Goal: Task Accomplishment & Management: Manage account settings

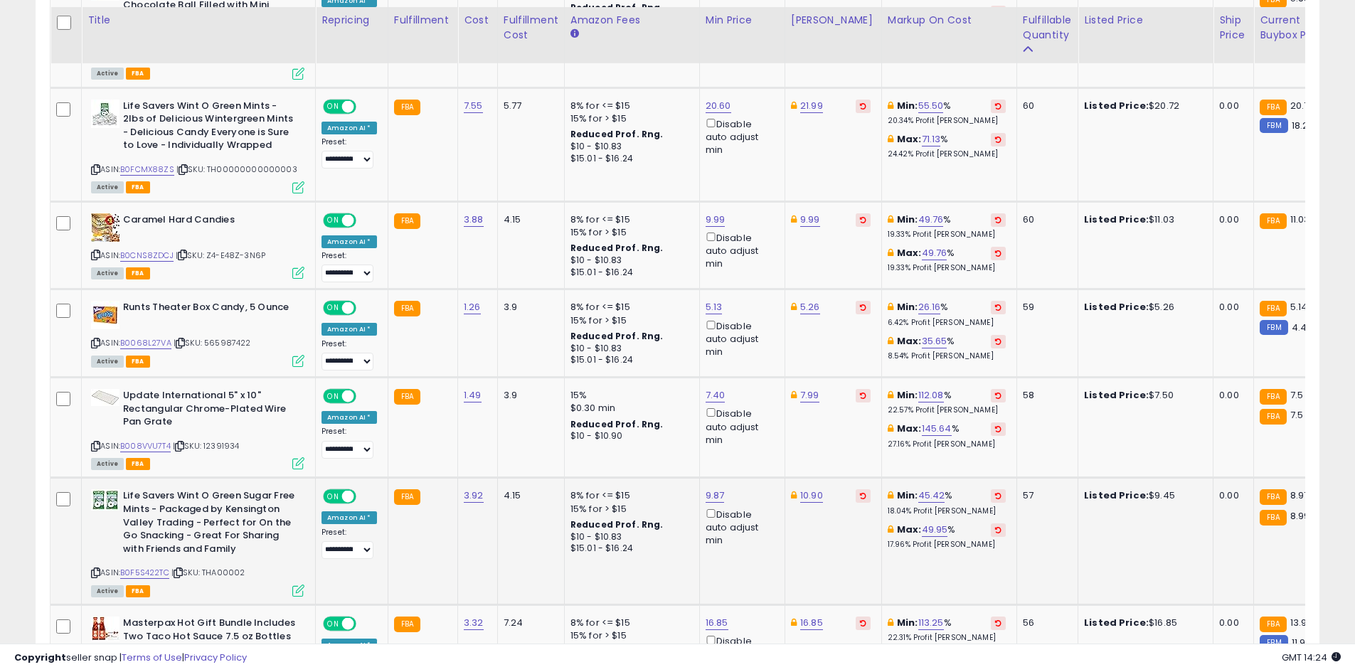
scroll to position [1775, 0]
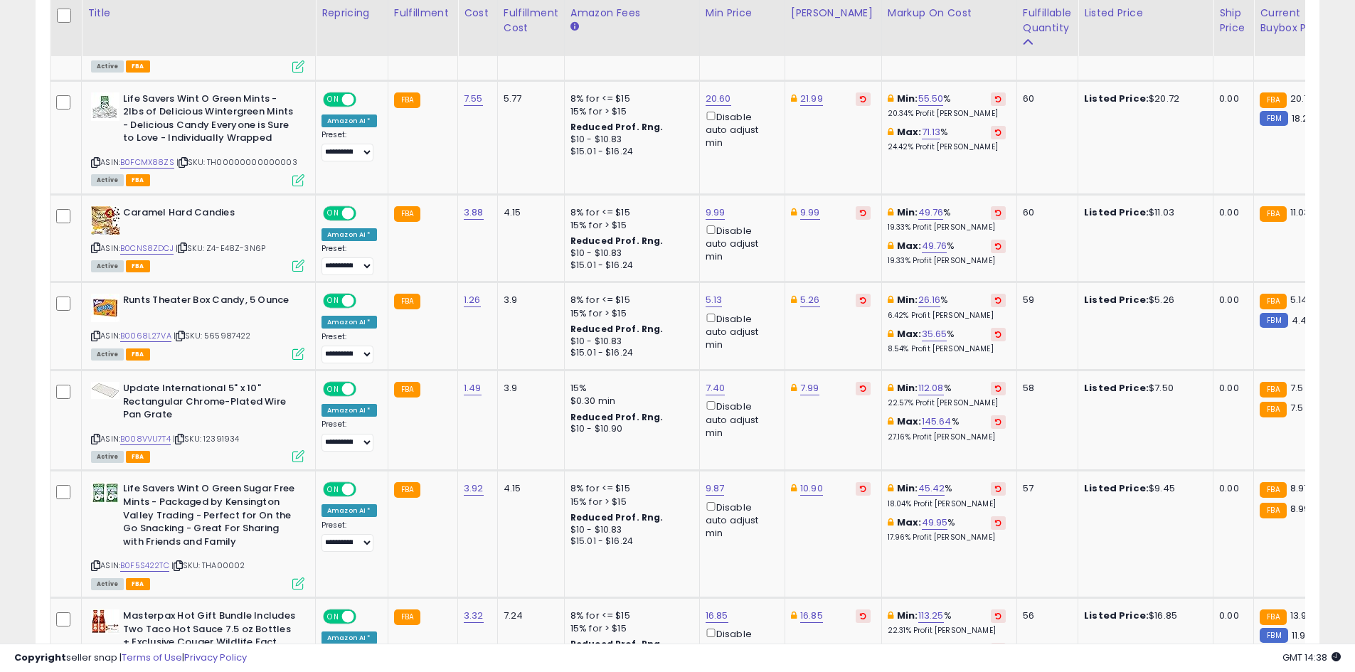
click at [1321, 164] on div "Listings Active" at bounding box center [677, 201] width 1305 height 2928
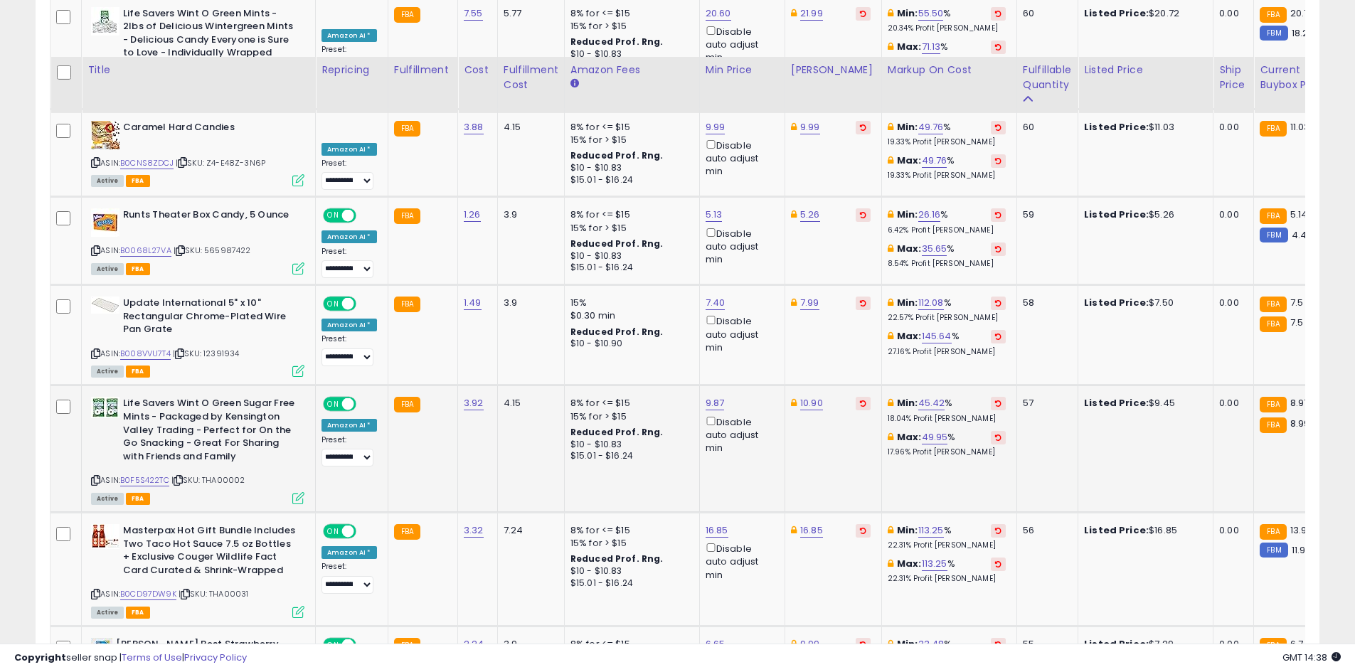
scroll to position [1846, 0]
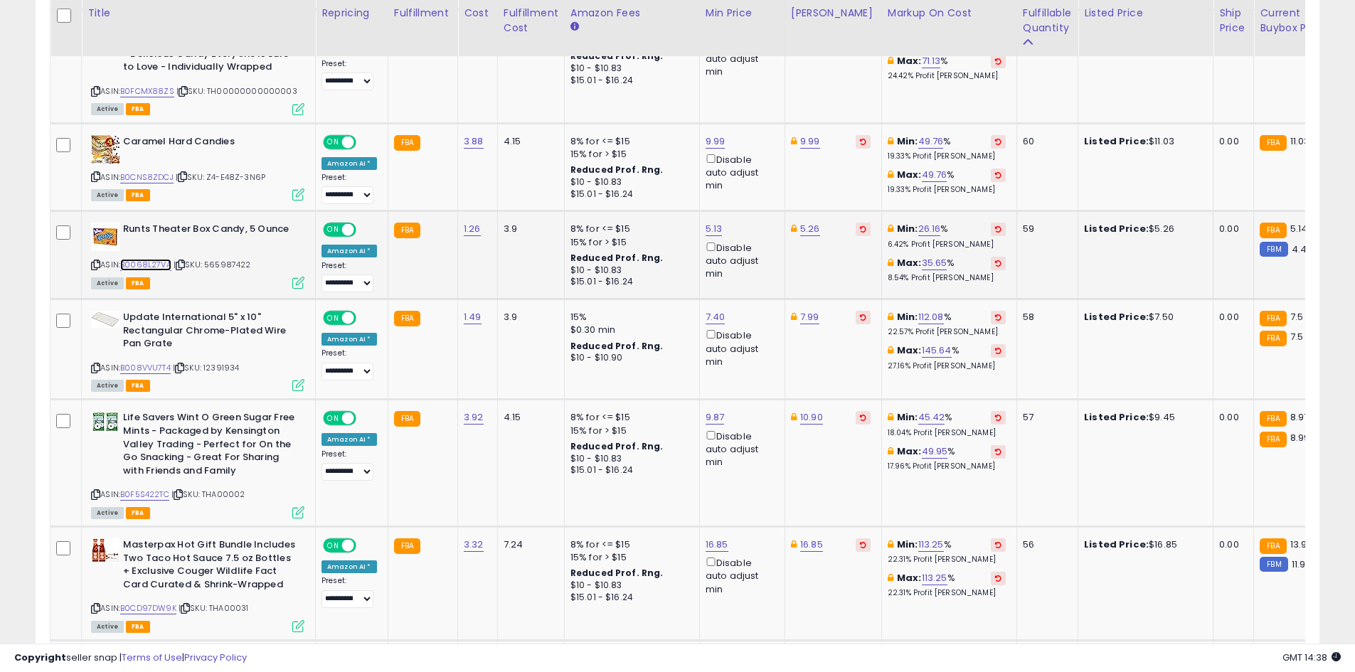
click at [151, 259] on link "B0068L27VA" at bounding box center [145, 265] width 51 height 12
click at [808, 222] on link "5.26" at bounding box center [810, 229] width 20 height 14
type input "****"
click button "submit" at bounding box center [845, 156] width 24 height 21
click at [154, 362] on link "B008VVU7T4" at bounding box center [145, 368] width 51 height 12
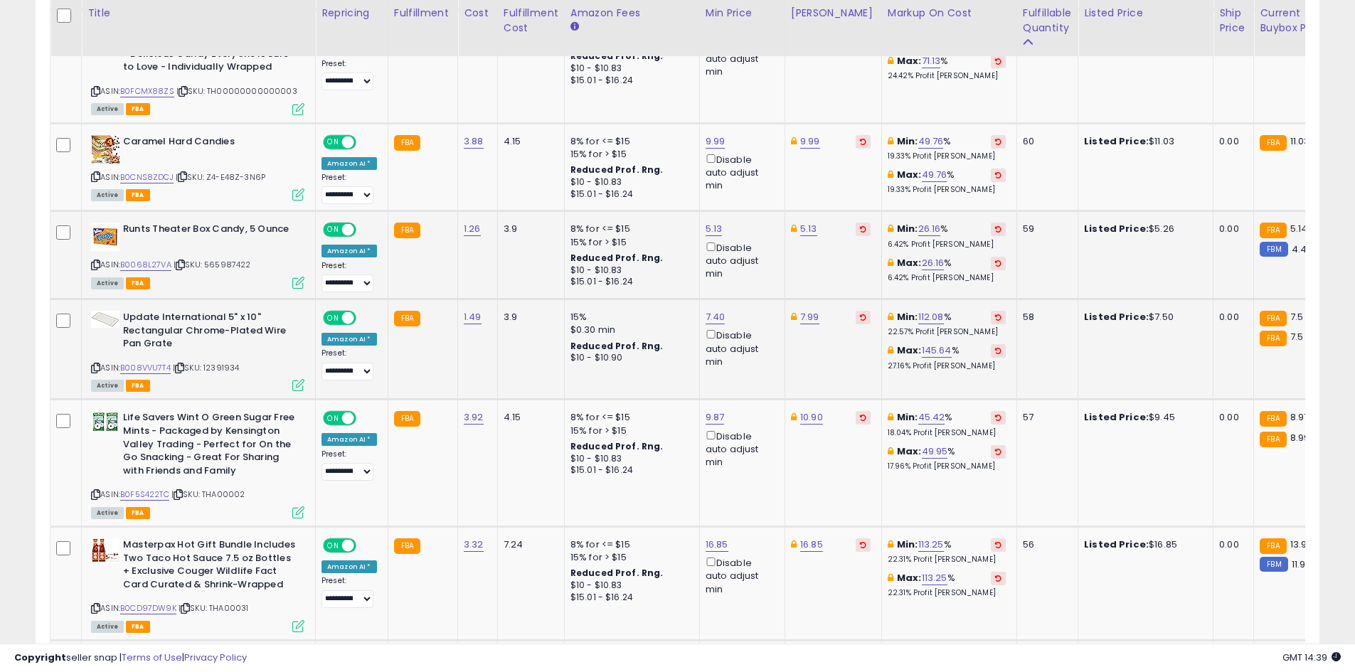
click at [798, 299] on td "7.99" at bounding box center [833, 349] width 97 height 100
click at [802, 310] on link "7.99" at bounding box center [809, 317] width 19 height 14
type input "****"
click button "submit" at bounding box center [845, 243] width 24 height 21
click at [152, 489] on link "B0F5S422TC" at bounding box center [144, 495] width 49 height 12
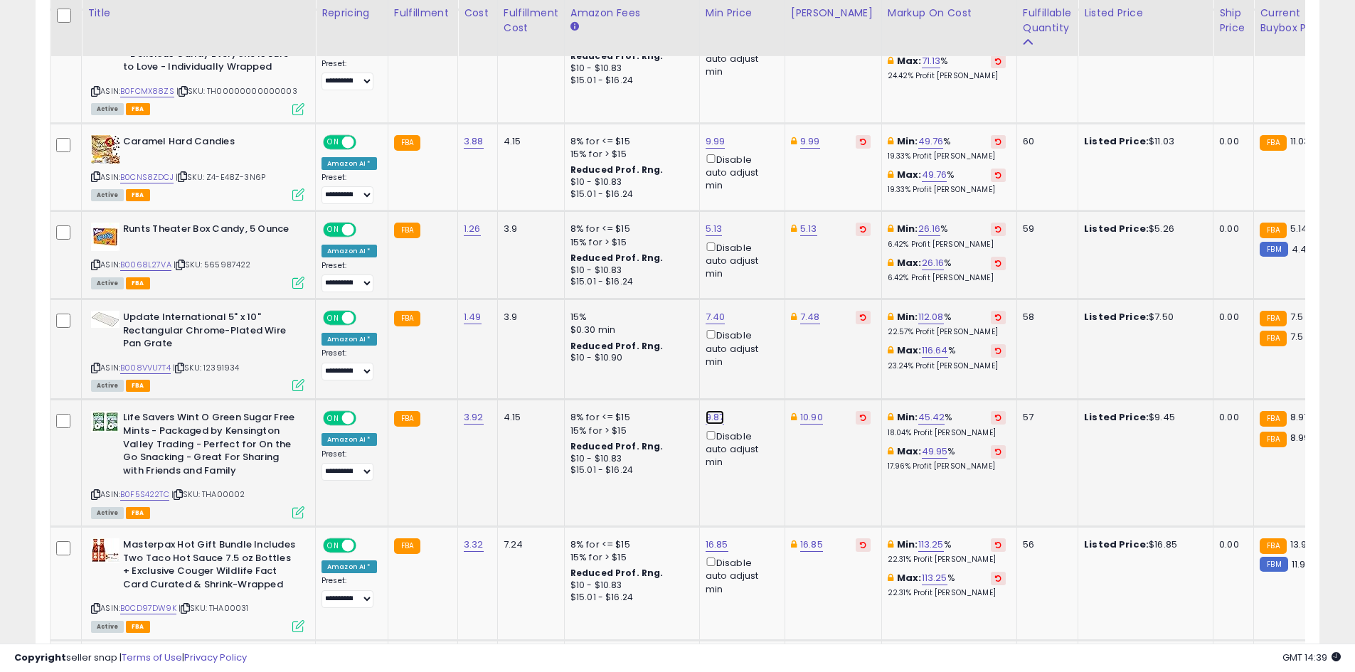
click at [708, 410] on link "9.87" at bounding box center [715, 417] width 19 height 14
type input "****"
click button "submit" at bounding box center [750, 344] width 24 height 21
click at [148, 489] on link "B0F5S422TC" at bounding box center [144, 495] width 49 height 12
click at [711, 410] on link "9.18" at bounding box center [714, 417] width 17 height 14
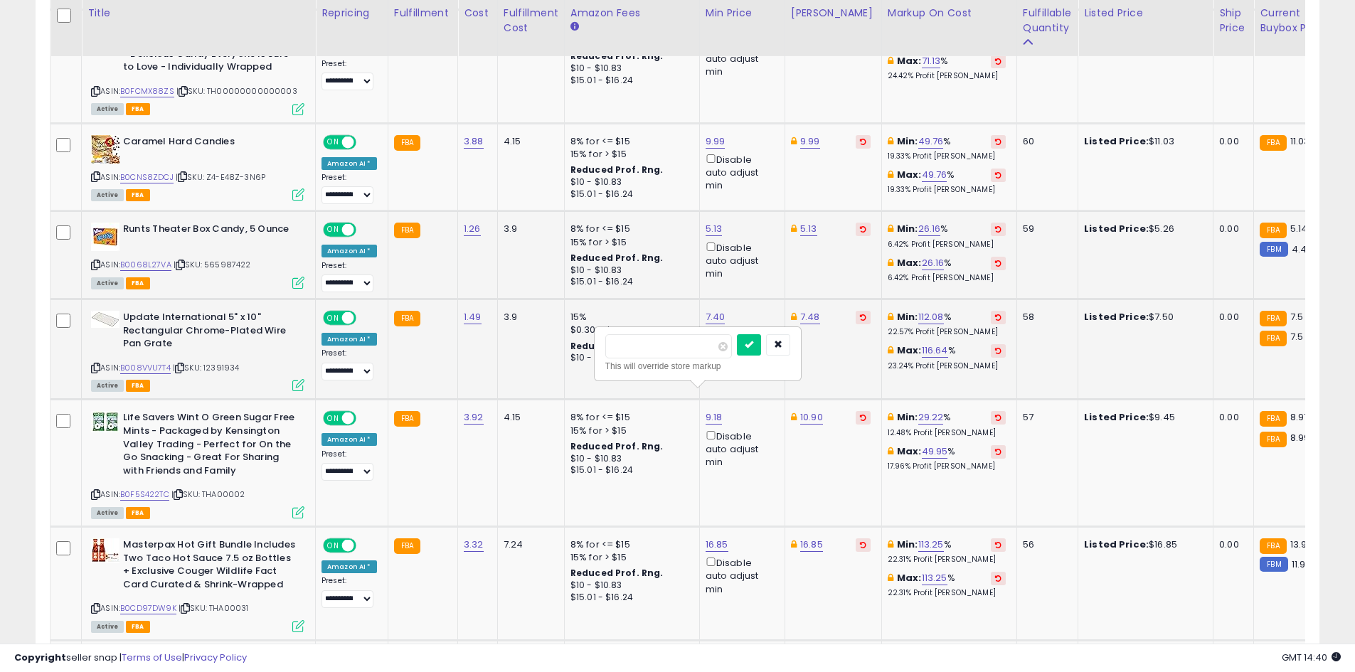
type input "****"
click button "submit" at bounding box center [749, 344] width 24 height 21
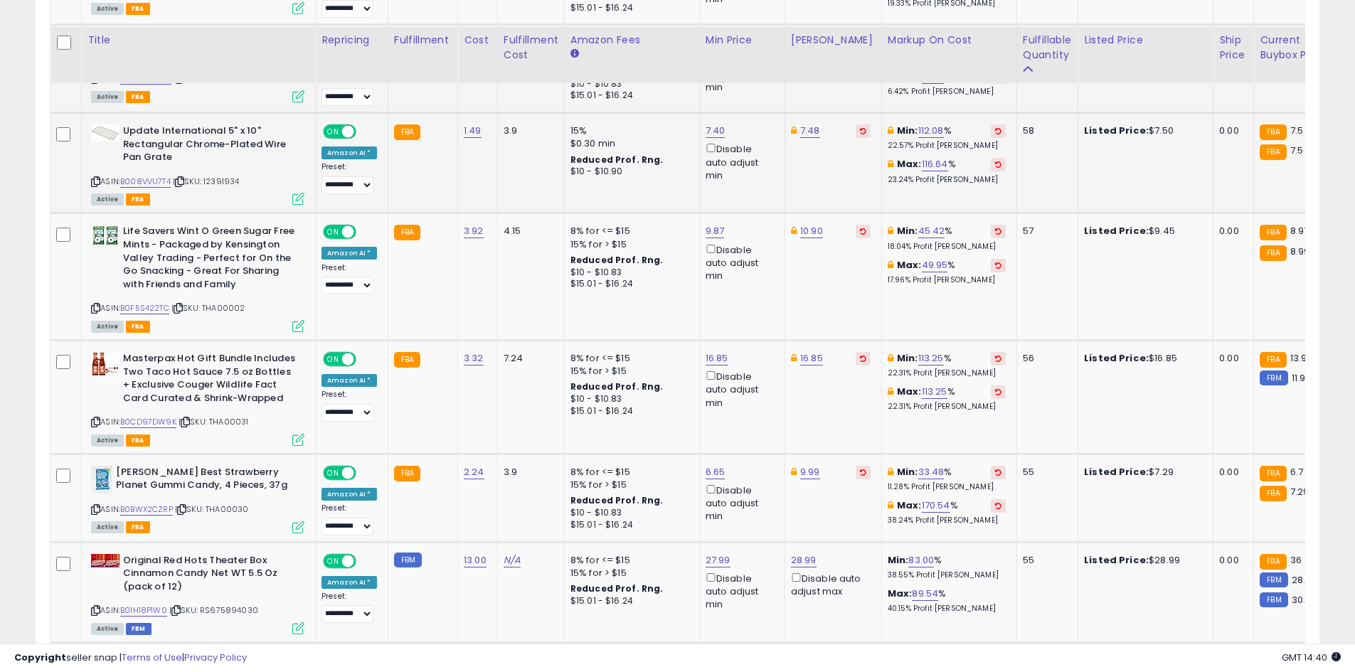
scroll to position [2059, 0]
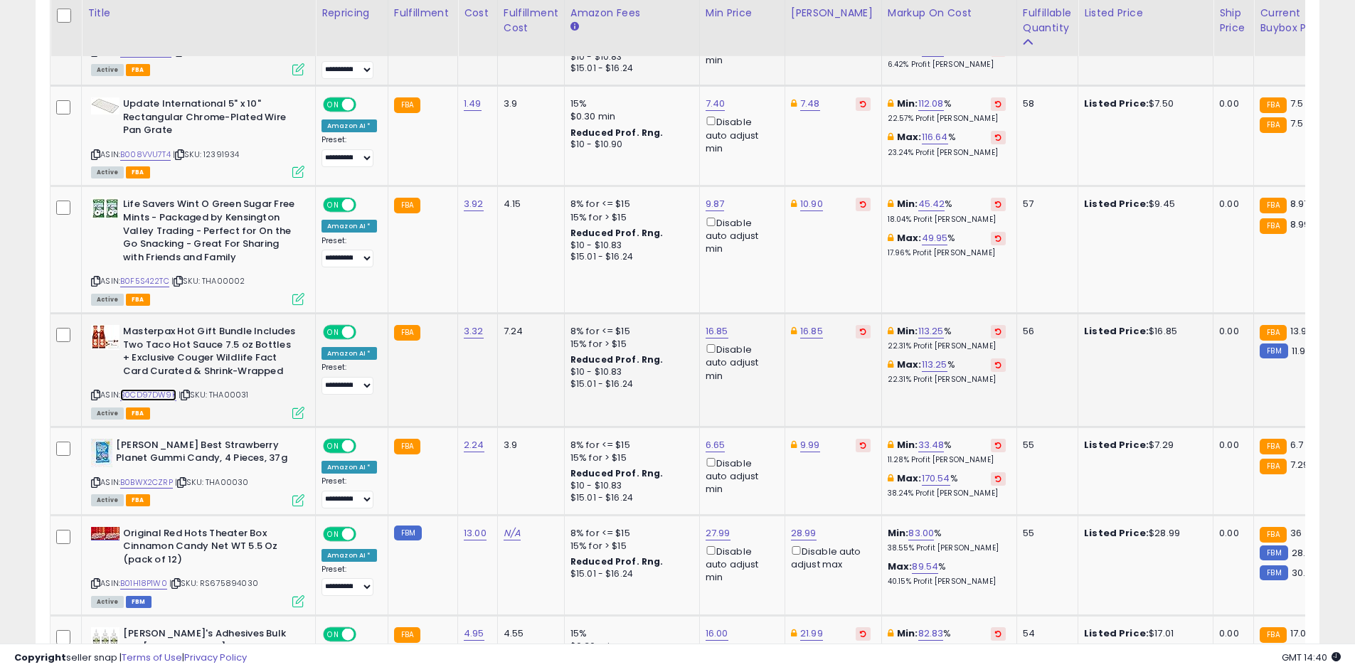
click at [149, 389] on link "B0CD97DW9K" at bounding box center [148, 395] width 56 height 12
click at [706, 324] on link "16.85" at bounding box center [717, 331] width 23 height 14
type input "*"
type input "*****"
click button "submit" at bounding box center [752, 258] width 24 height 21
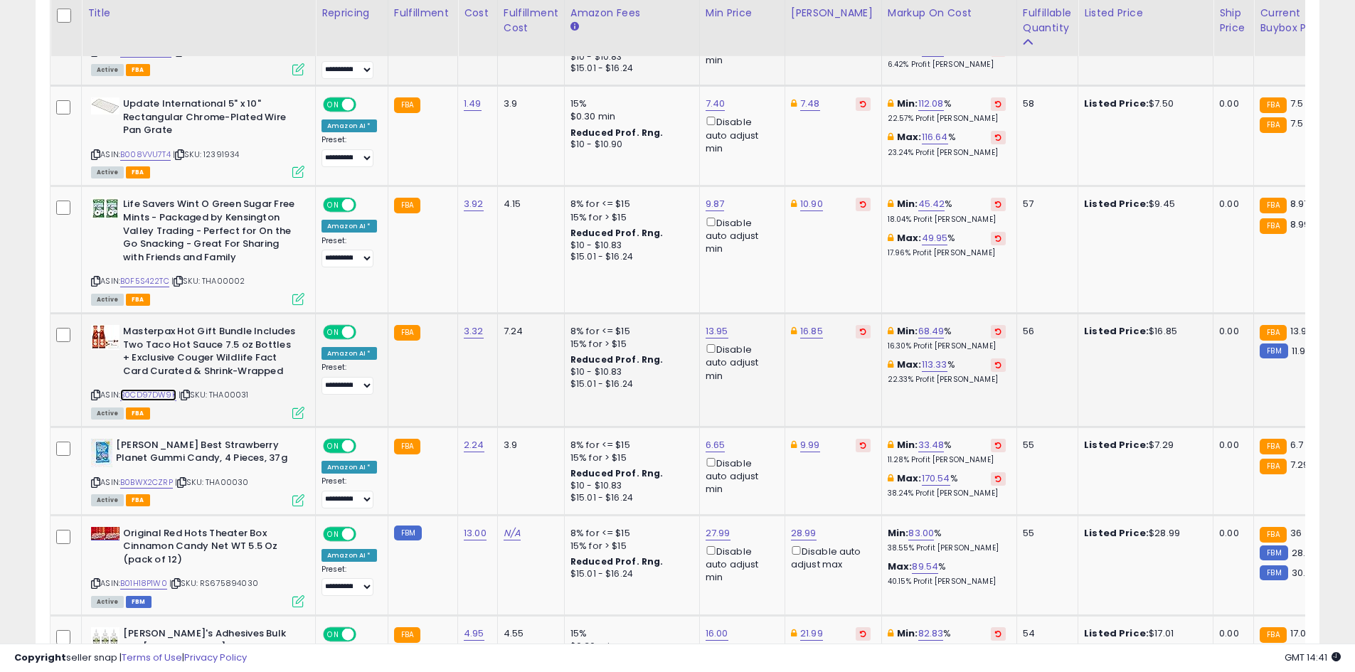
click at [140, 389] on link "B0CD97DW9K" at bounding box center [148, 395] width 56 height 12
click at [809, 324] on link "16.85" at bounding box center [811, 331] width 23 height 14
type input "*"
type input "*****"
click button "submit" at bounding box center [846, 258] width 24 height 21
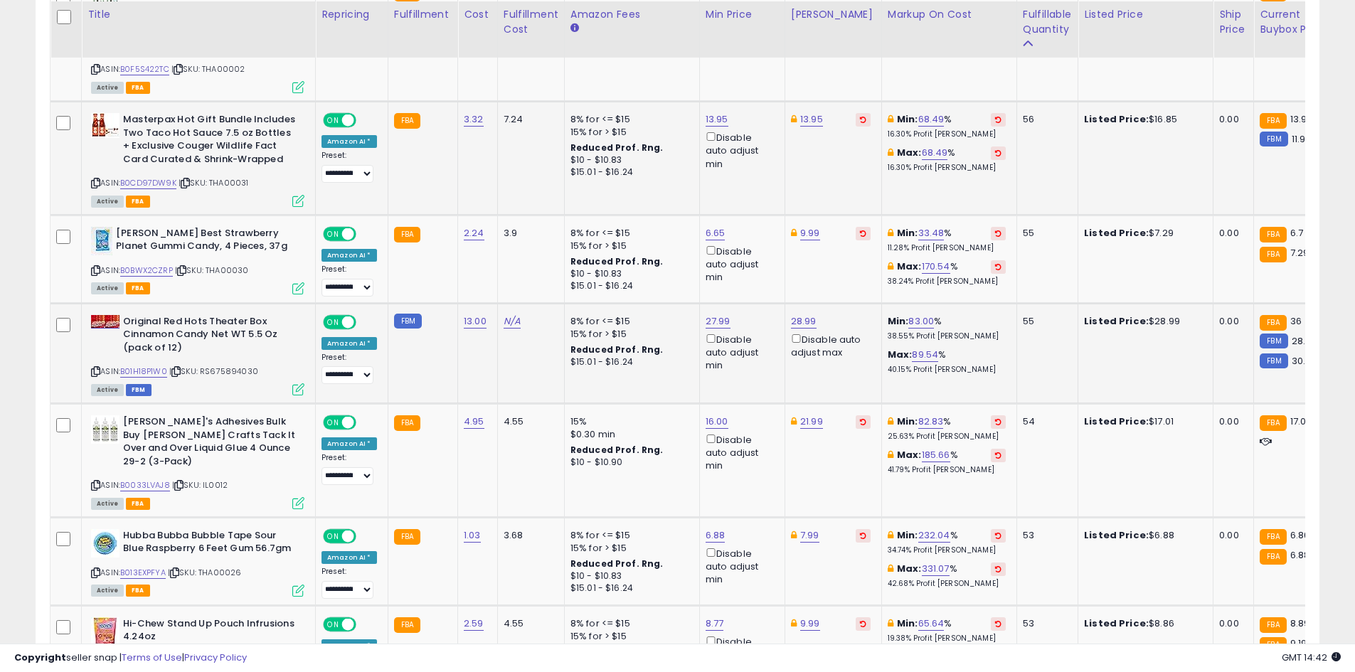
scroll to position [2273, 0]
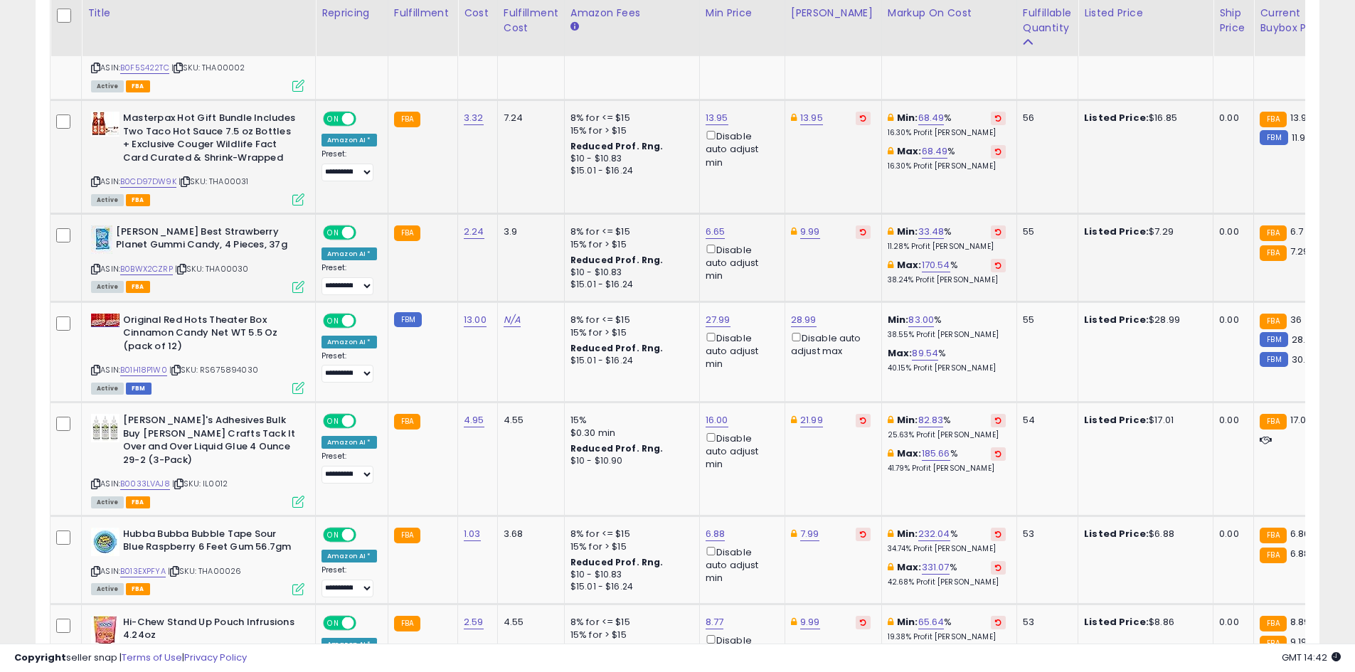
click at [152, 238] on div "ASIN: B0BWX2CZRP | SKU: THA00030 Active FBA" at bounding box center [197, 258] width 213 height 66
click at [152, 240] on div "ASIN: B0BWX2CZRP | SKU: THA00030 Active FBA" at bounding box center [197, 258] width 213 height 66
click at [152, 263] on link "B0BWX2CZRP" at bounding box center [146, 269] width 53 height 12
click at [800, 225] on link "9.99" at bounding box center [810, 232] width 20 height 14
type input "*"
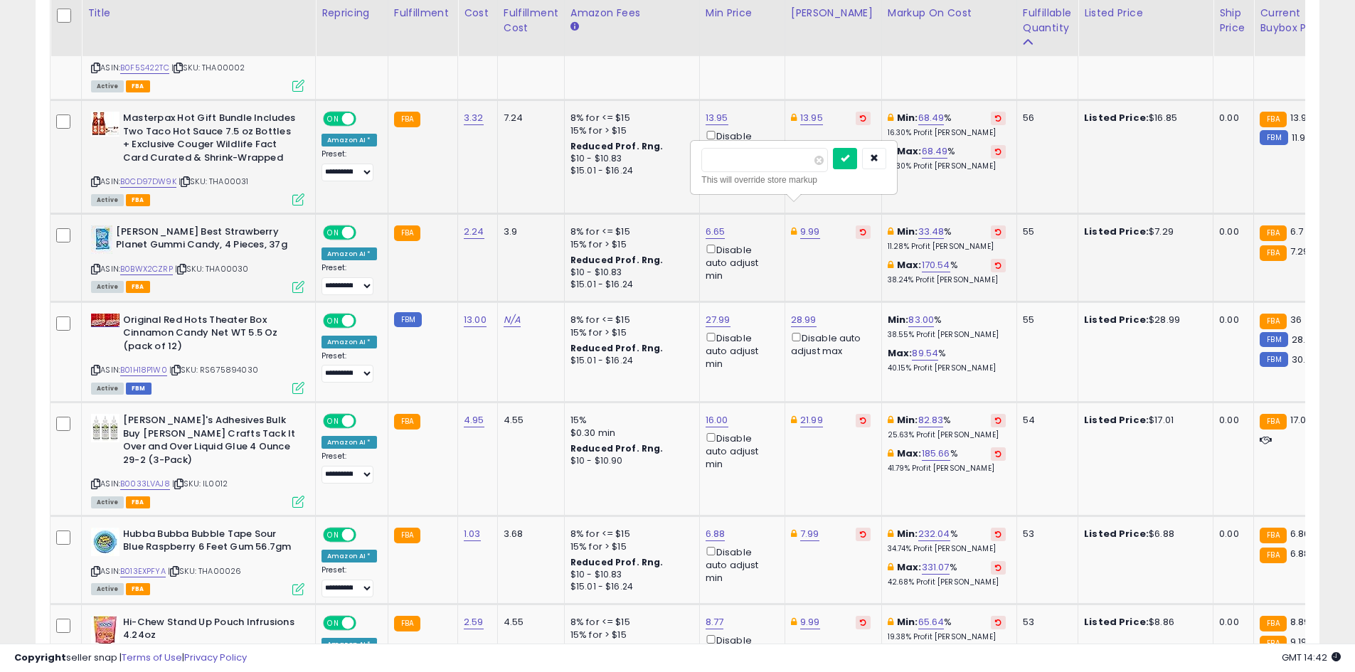
type input "****"
click button "submit" at bounding box center [845, 158] width 24 height 21
click at [709, 225] on link "6.65" at bounding box center [716, 232] width 20 height 14
type input "****"
click button "submit" at bounding box center [750, 158] width 24 height 21
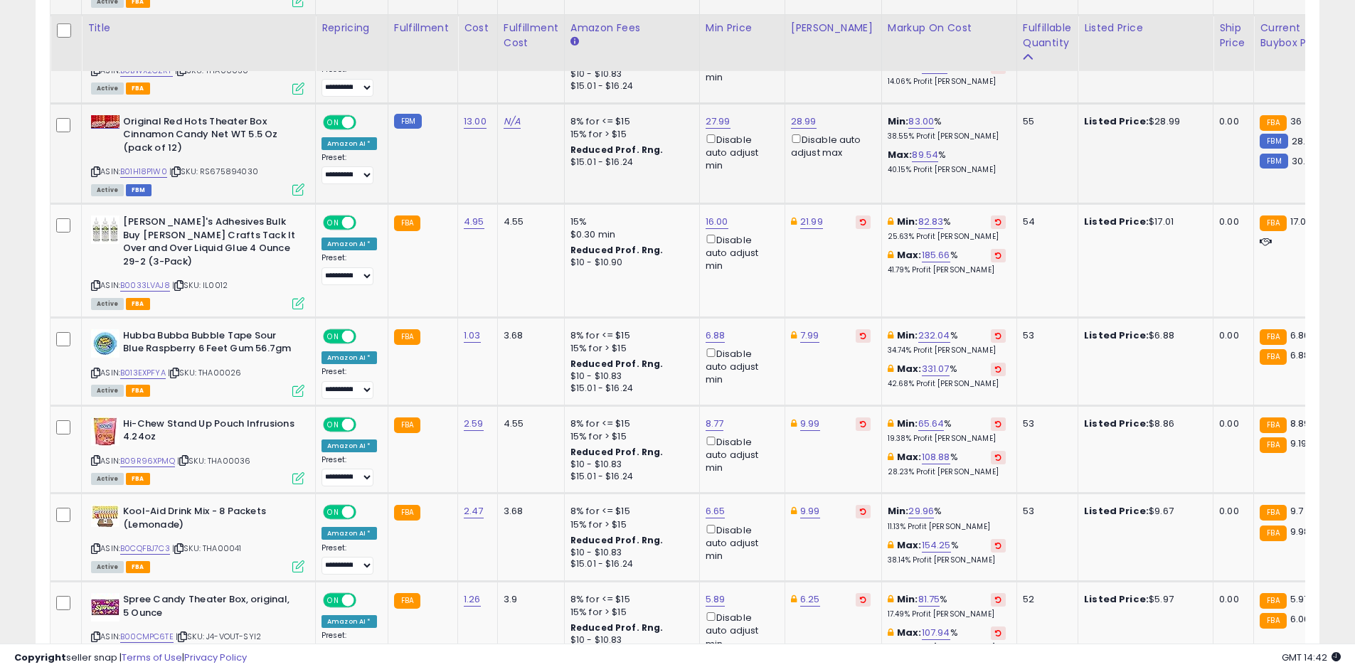
scroll to position [2486, 0]
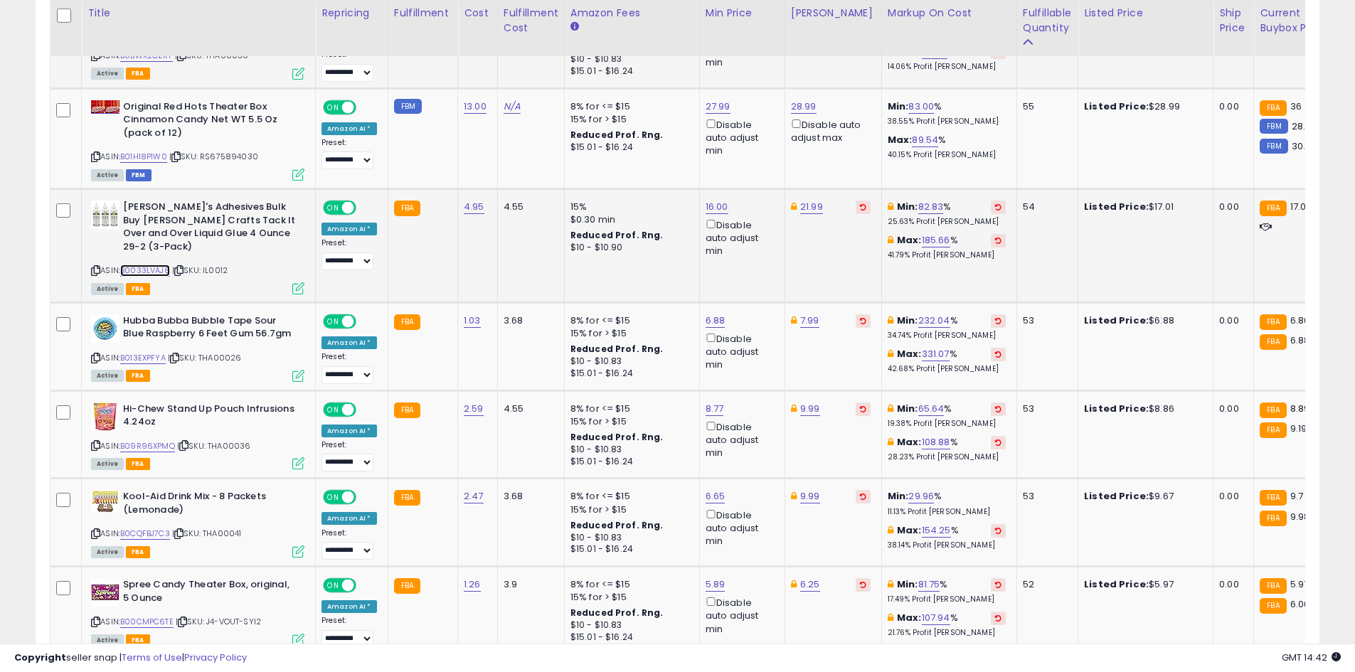
click at [144, 265] on link "B0033LVAJ8" at bounding box center [145, 271] width 50 height 12
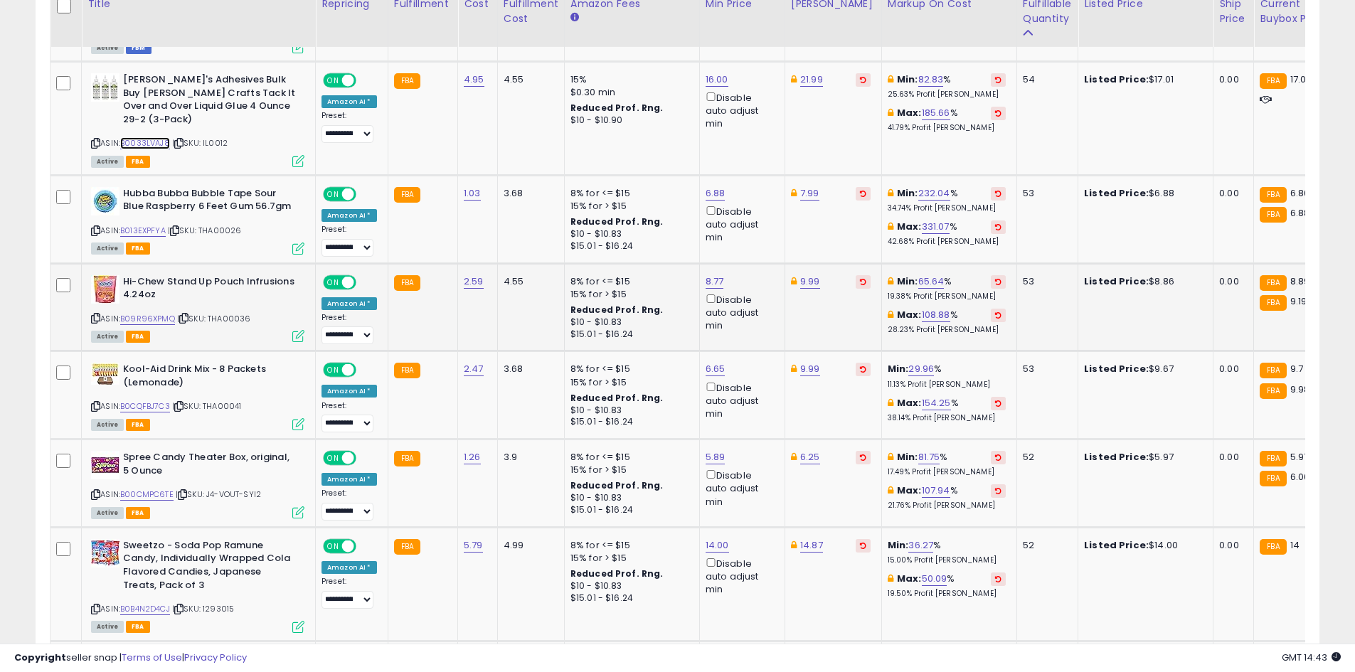
scroll to position [2628, 0]
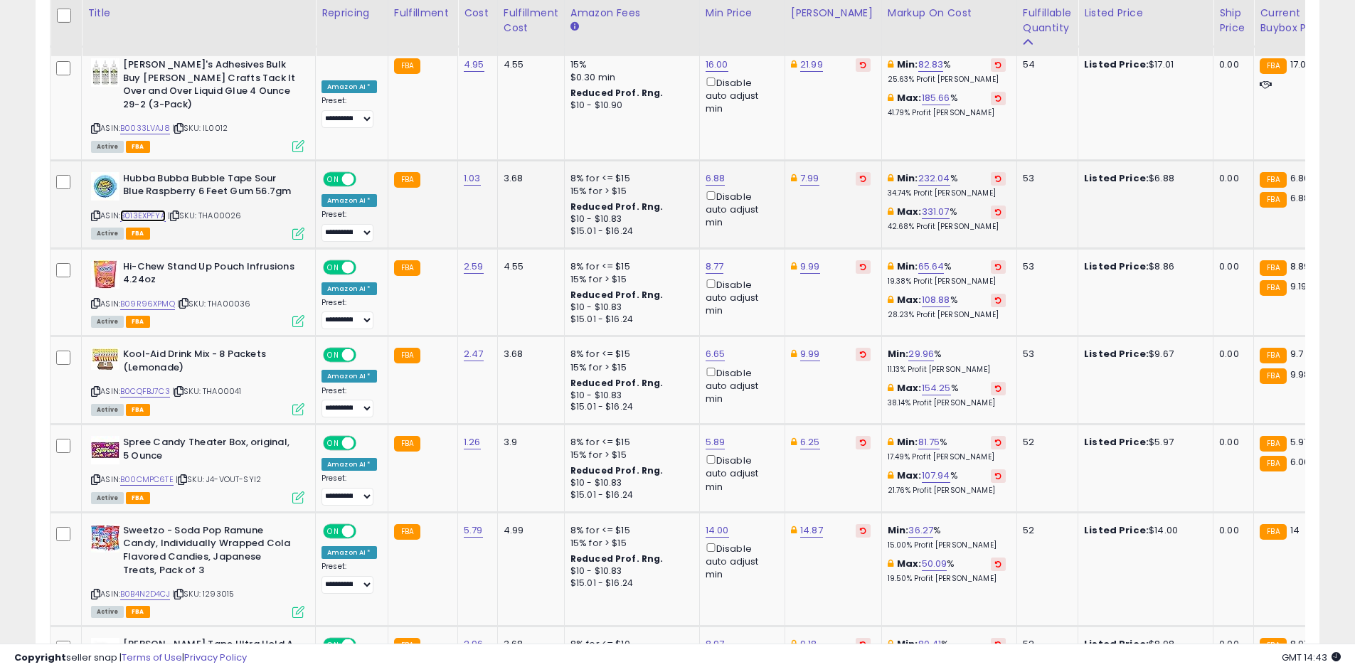
click at [160, 210] on link "B013EXPFYA" at bounding box center [143, 216] width 46 height 12
click at [706, 171] on link "6.88" at bounding box center [716, 178] width 20 height 14
type input "*"
click button "submit" at bounding box center [750, 105] width 24 height 21
click at [808, 171] on link "7.99" at bounding box center [809, 178] width 19 height 14
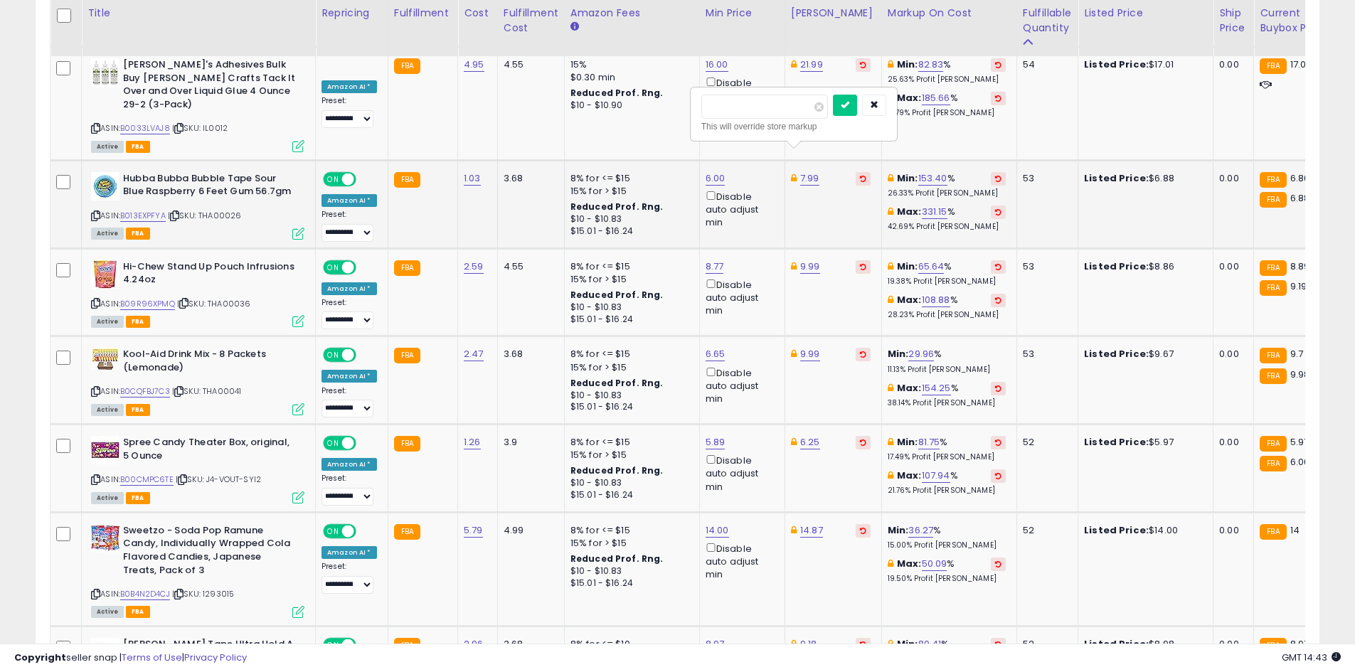
type input "*"
type input "****"
click button "submit" at bounding box center [845, 105] width 24 height 21
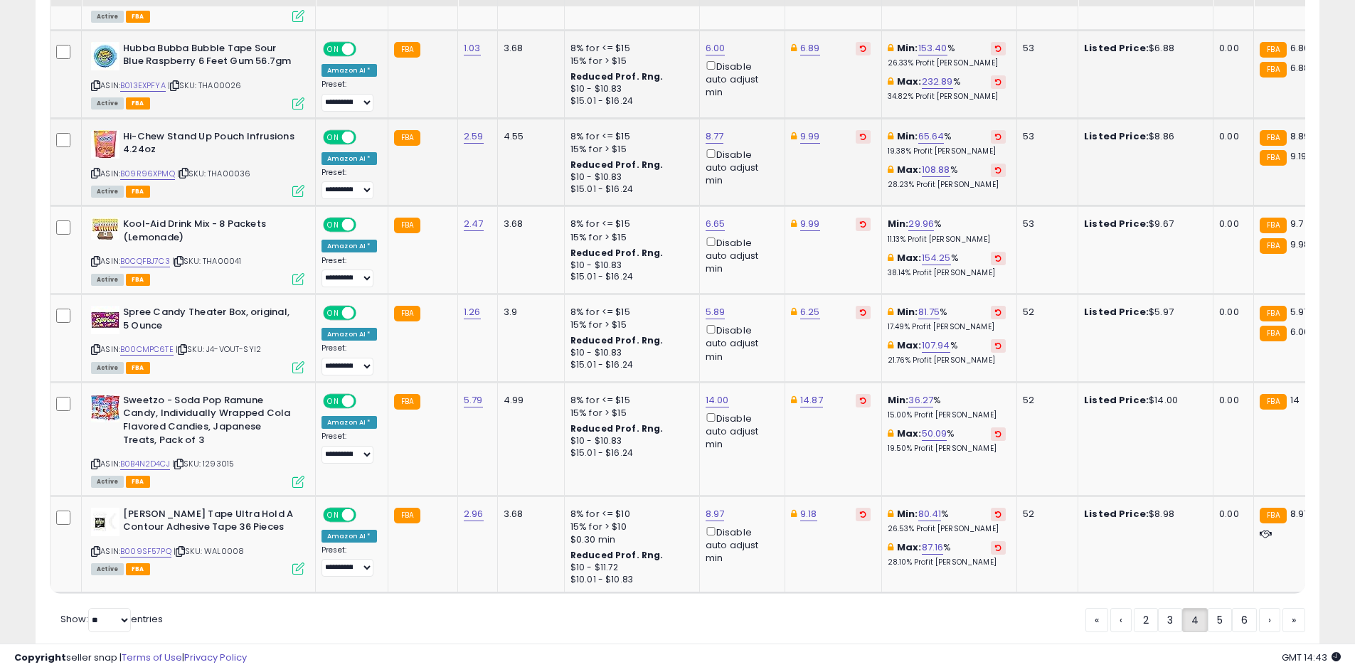
scroll to position [2771, 0]
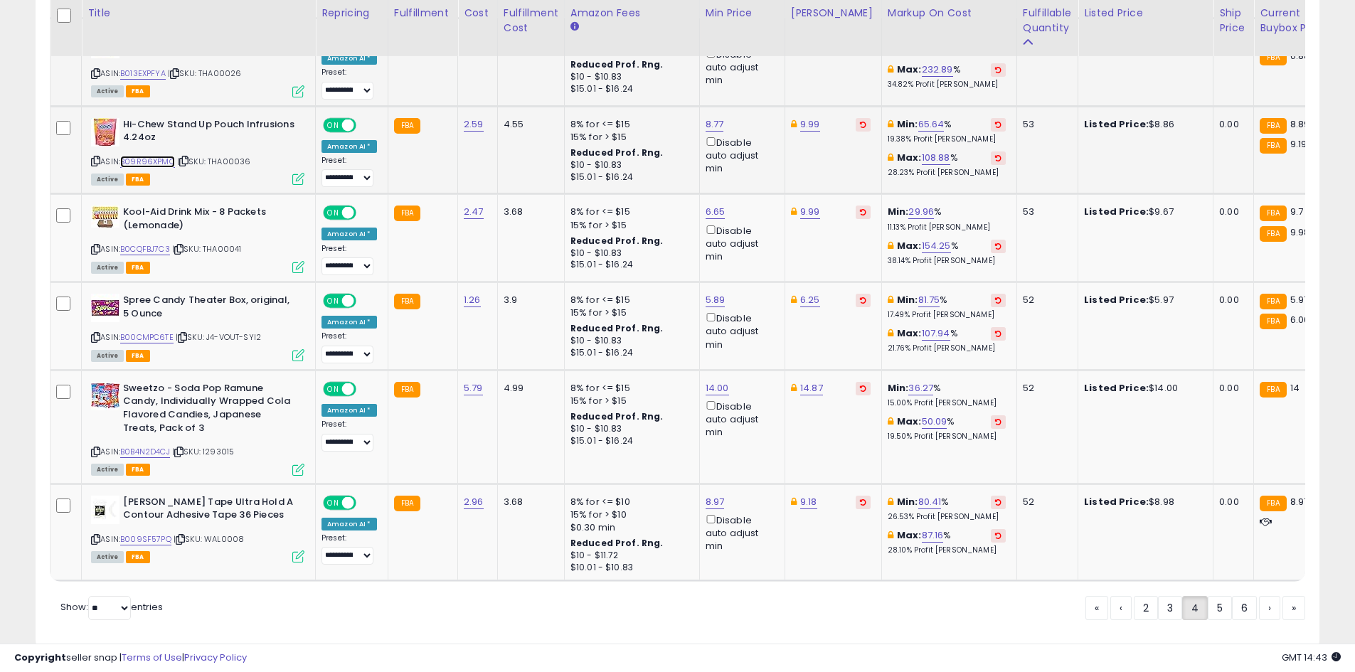
click at [157, 156] on link "B09R96XPMQ" at bounding box center [147, 162] width 55 height 12
click at [800, 117] on link "9.99" at bounding box center [810, 124] width 20 height 14
type input "*"
type input "****"
click button "submit" at bounding box center [845, 51] width 24 height 21
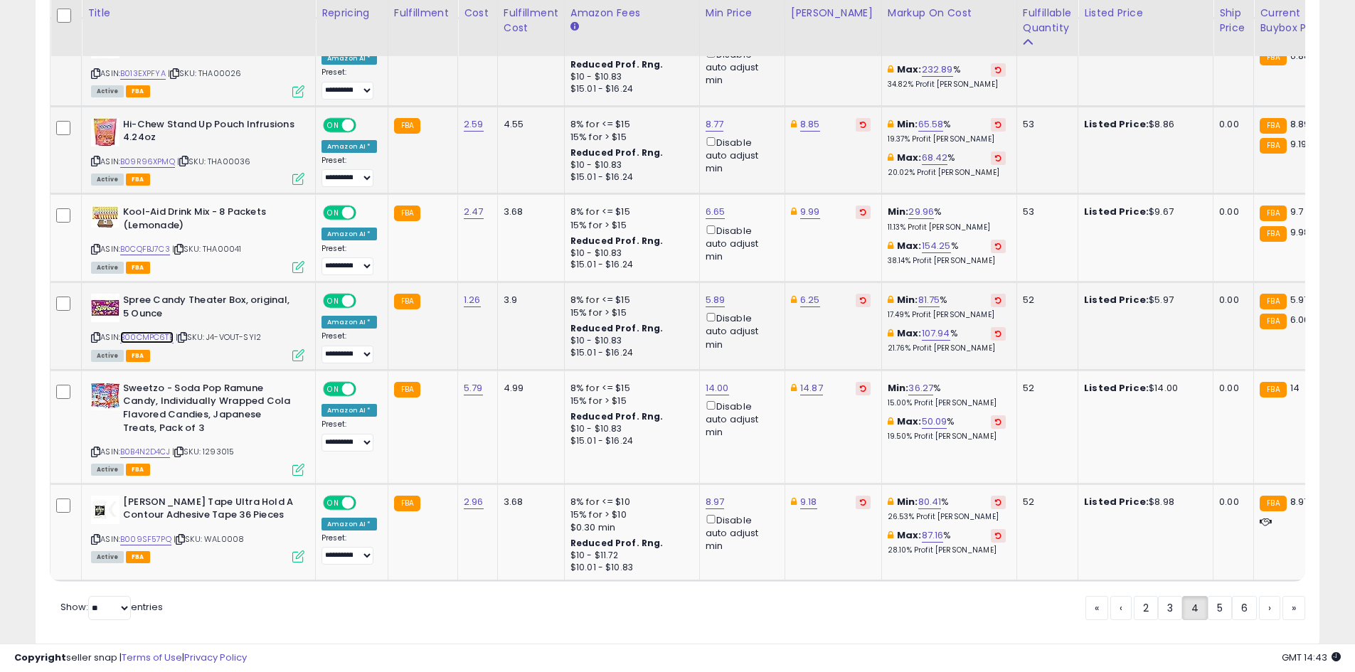
click at [136, 331] on link "B00CMPC6TE" at bounding box center [146, 337] width 53 height 12
click at [801, 293] on link "6.25" at bounding box center [810, 300] width 20 height 14
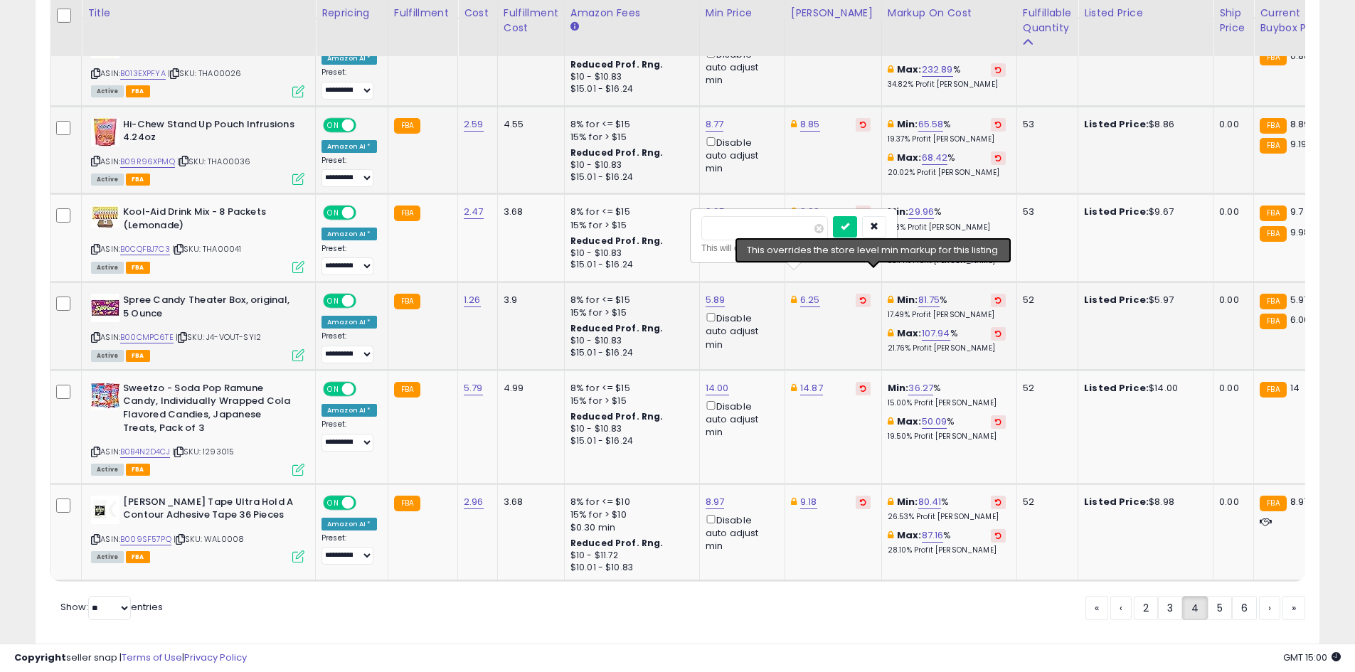
type input "*"
type input "****"
click button "submit" at bounding box center [845, 226] width 24 height 21
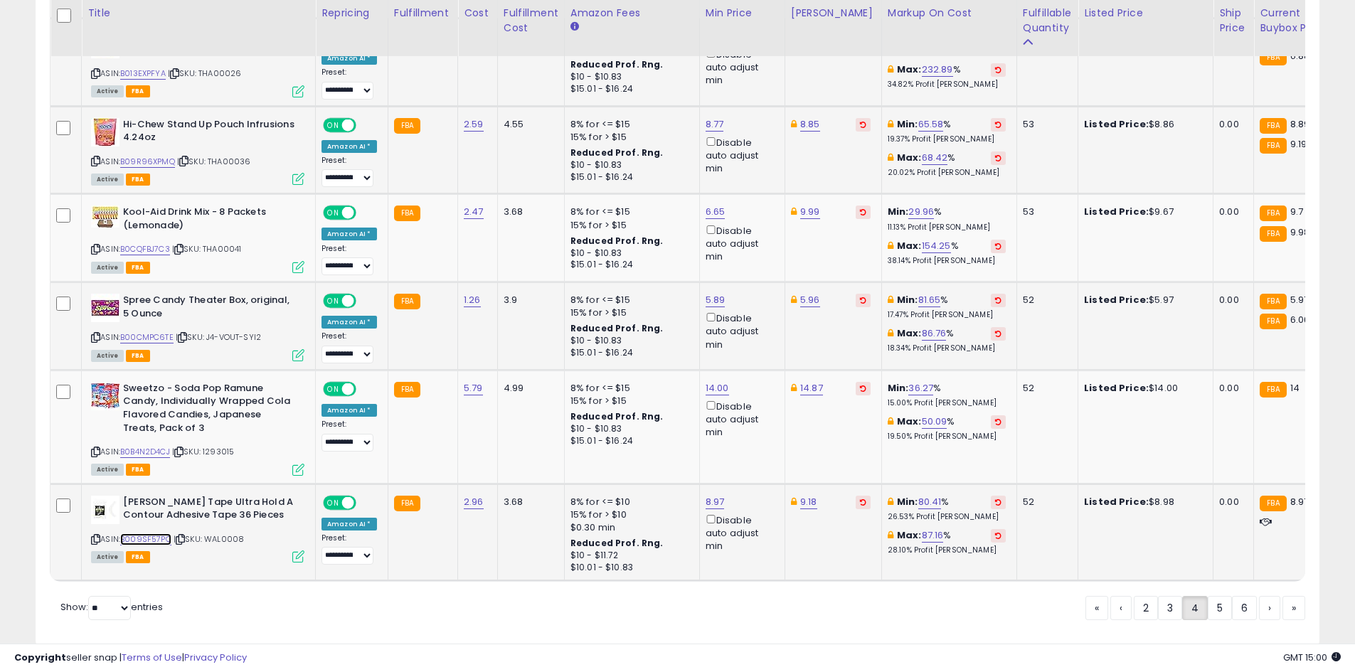
click at [144, 533] on link "B009SF57PQ" at bounding box center [145, 539] width 51 height 12
click at [1221, 604] on link "5" at bounding box center [1220, 608] width 24 height 24
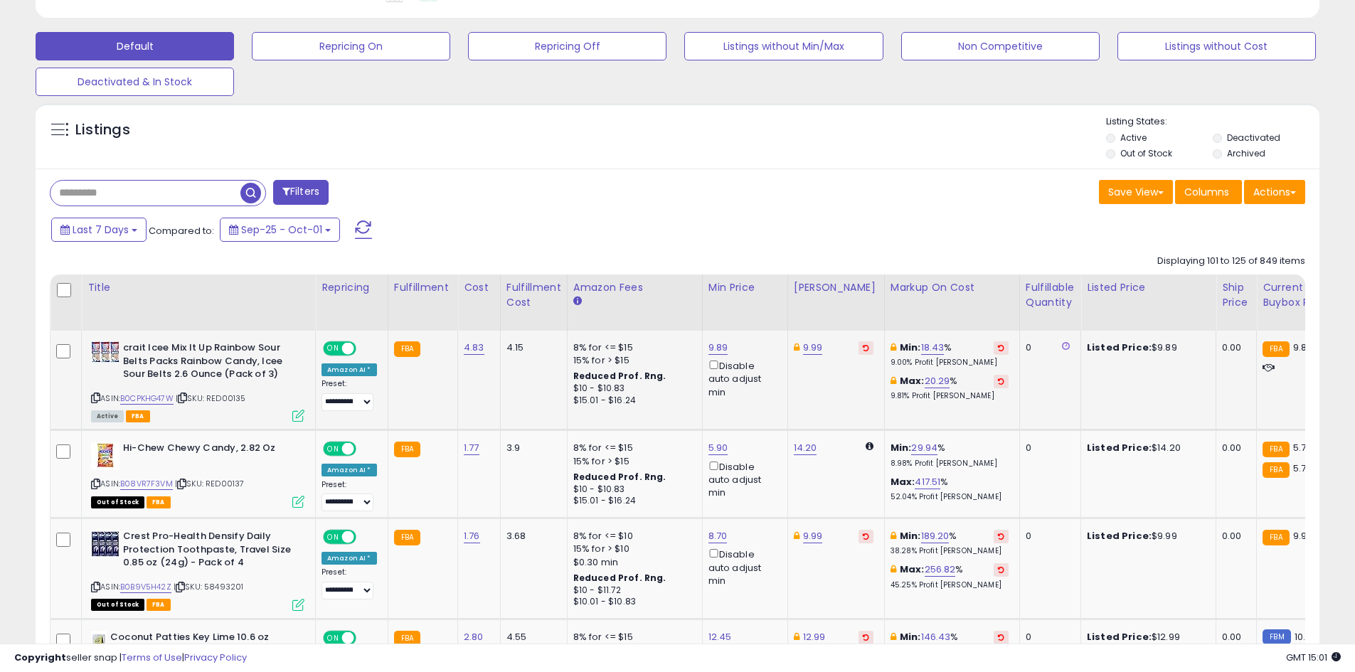
scroll to position [423, 0]
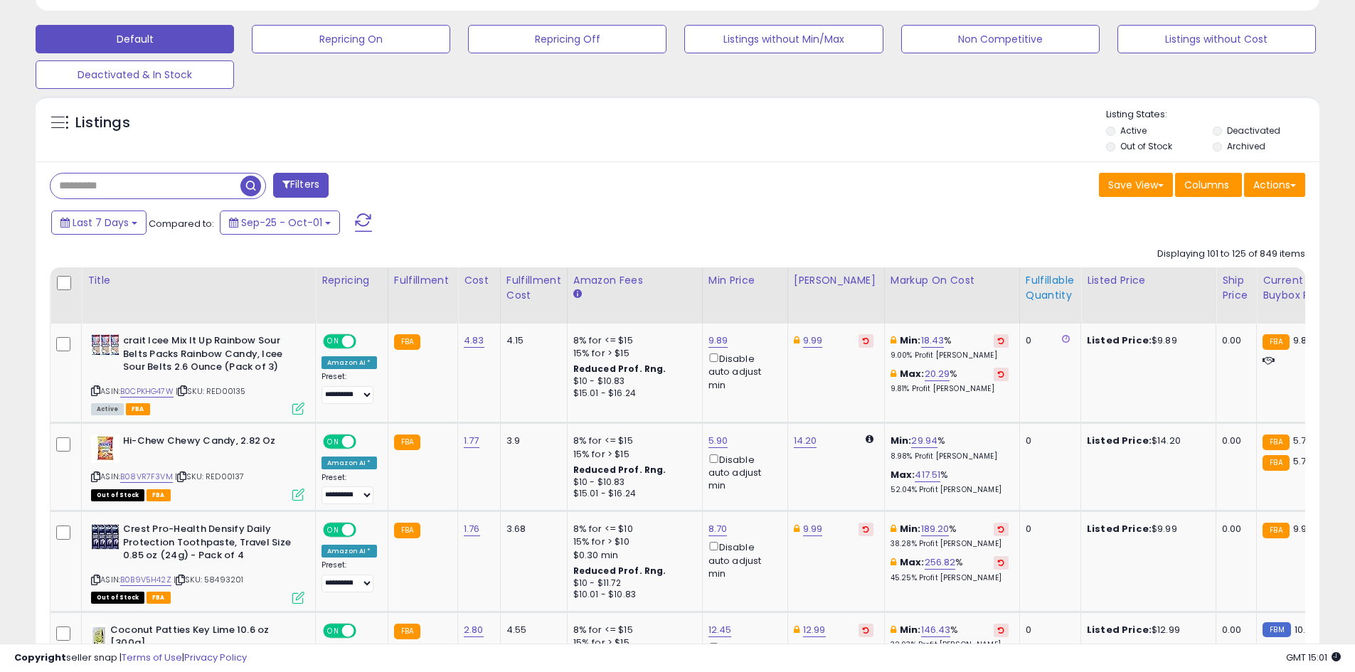
click at [1036, 312] on th "Fulfillable Quantity" at bounding box center [1049, 295] width 61 height 56
click at [1031, 294] on div "Fulfillable Quantity" at bounding box center [1050, 288] width 49 height 30
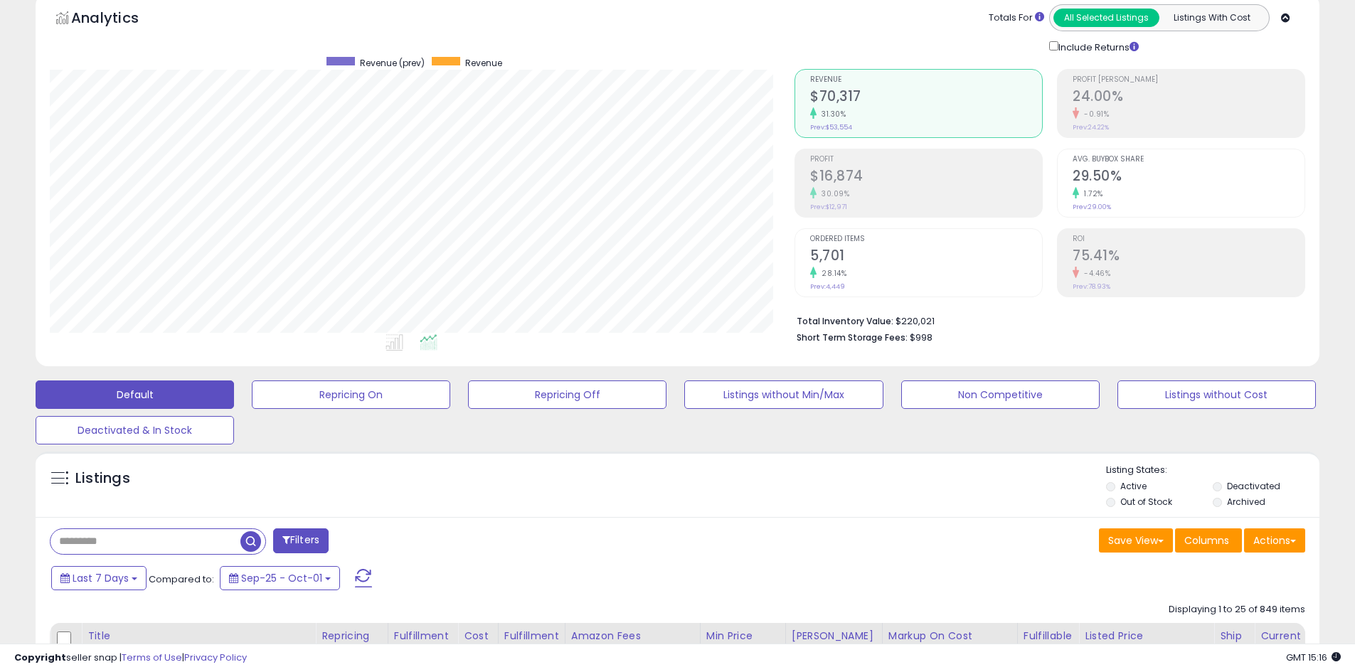
scroll to position [139, 0]
